Goal: Task Accomplishment & Management: Manage account settings

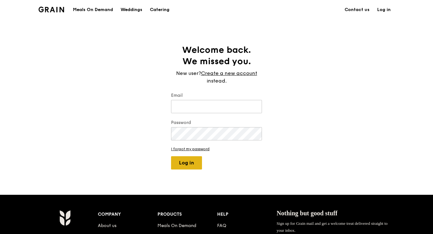
type input "[EMAIL_ADDRESS][DOMAIN_NAME]"
click at [191, 165] on button "Log in" at bounding box center [186, 162] width 31 height 13
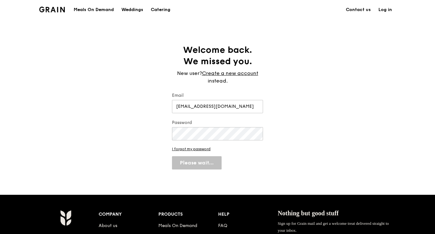
select select "100"
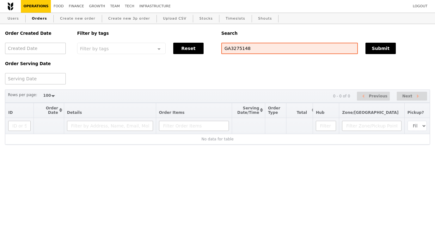
select select "100"
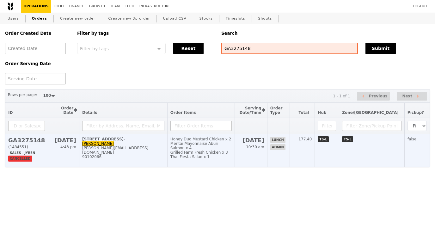
click at [149, 149] on div "[PERSON_NAME][EMAIL_ADDRESS][DOMAIN_NAME]" at bounding box center [123, 150] width 82 height 9
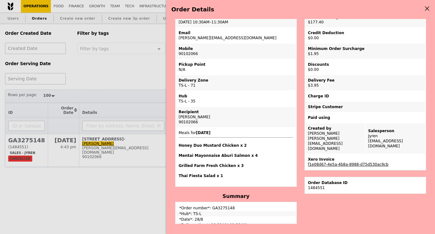
scroll to position [34, 0]
